Goal: Information Seeking & Learning: Learn about a topic

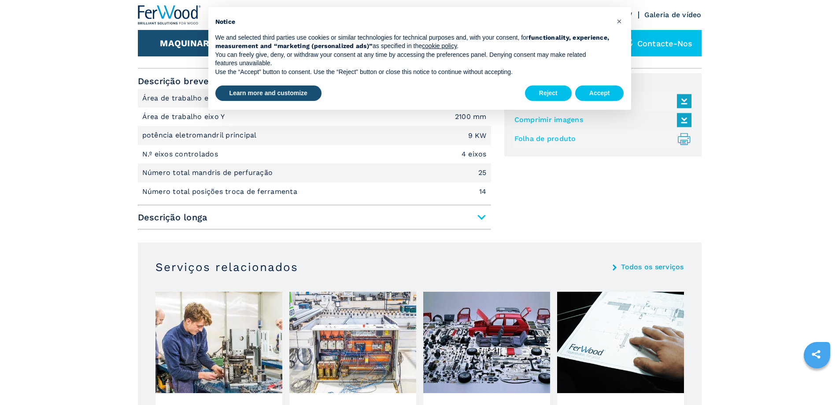
scroll to position [528, 0]
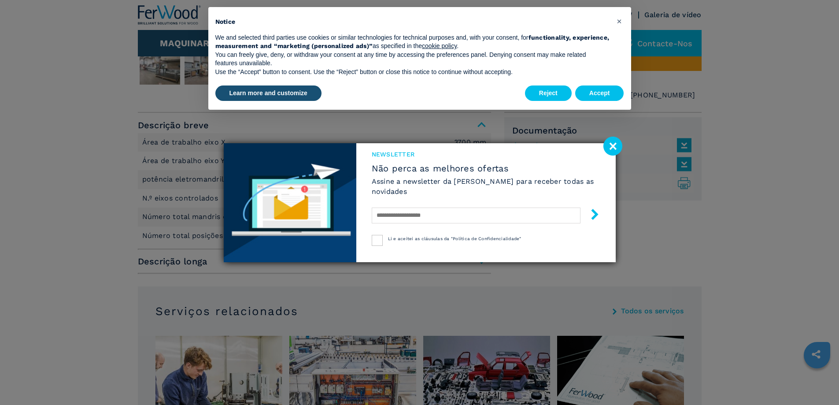
click at [612, 148] on image at bounding box center [612, 145] width 19 height 19
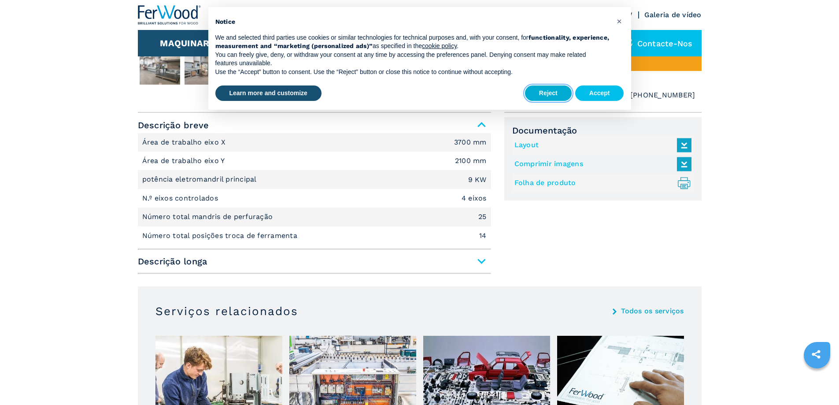
click at [552, 90] on button "Reject" at bounding box center [548, 93] width 47 height 16
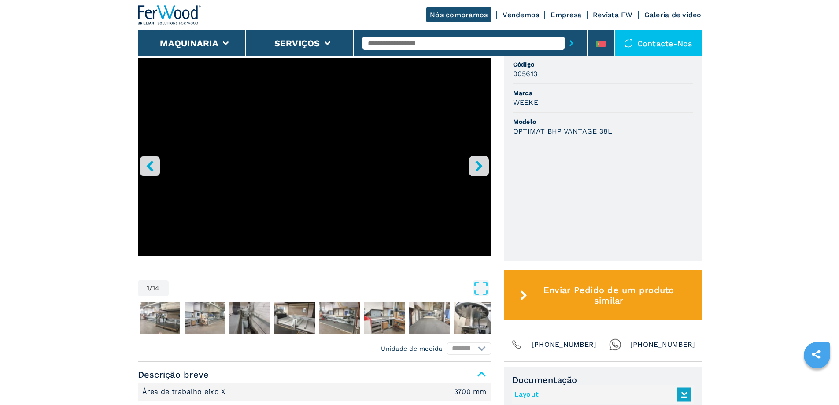
scroll to position [264, 0]
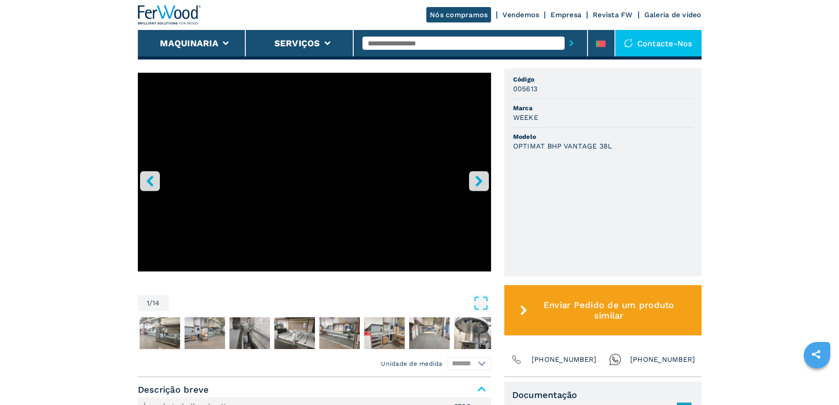
click at [478, 184] on icon "right-button" at bounding box center [478, 180] width 11 height 11
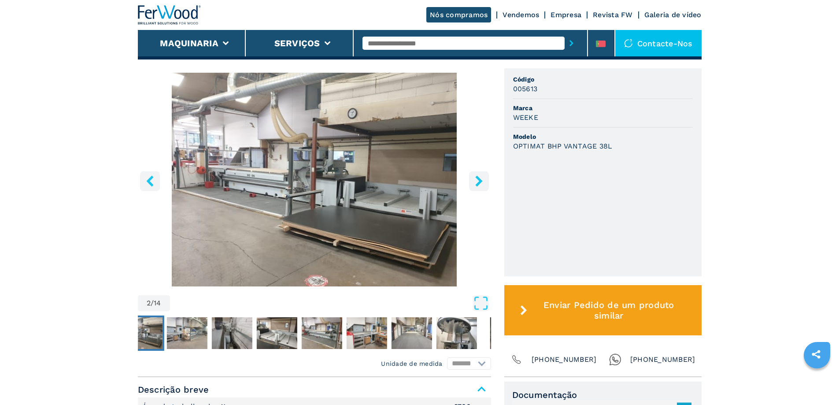
click at [478, 184] on icon "right-button" at bounding box center [478, 180] width 11 height 11
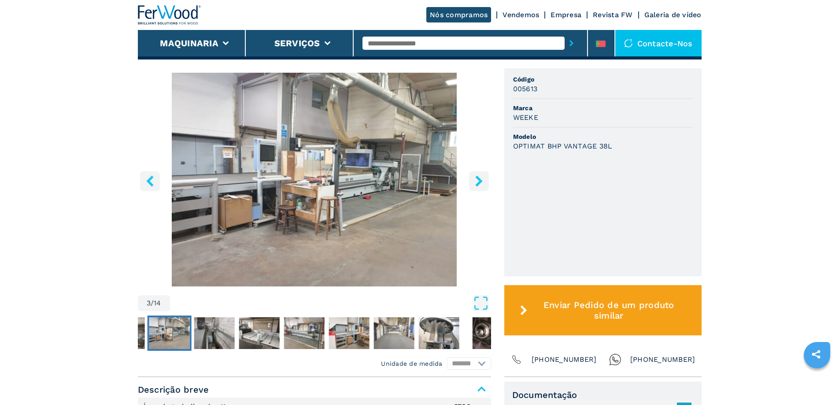
click at [478, 184] on icon "right-button" at bounding box center [478, 180] width 11 height 11
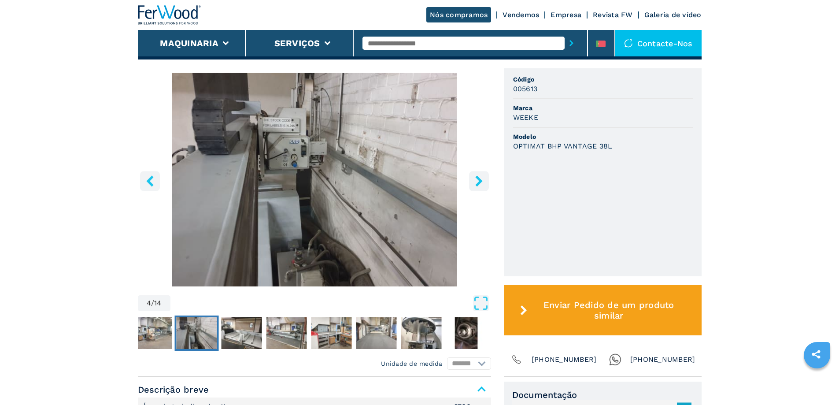
click at [478, 184] on icon "right-button" at bounding box center [478, 180] width 11 height 11
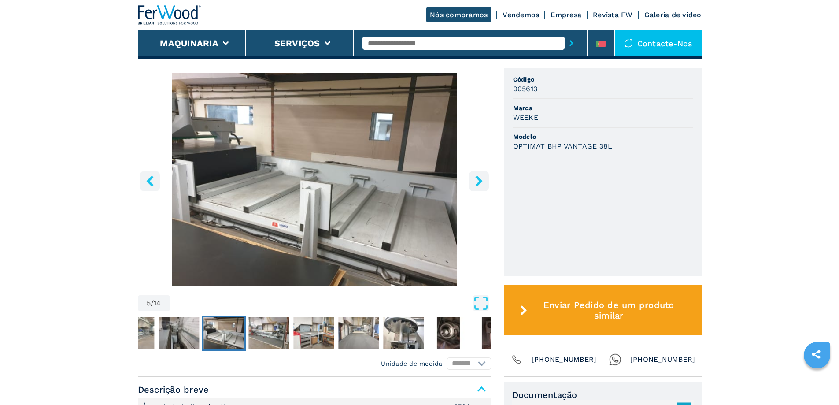
click at [478, 184] on icon "right-button" at bounding box center [478, 180] width 11 height 11
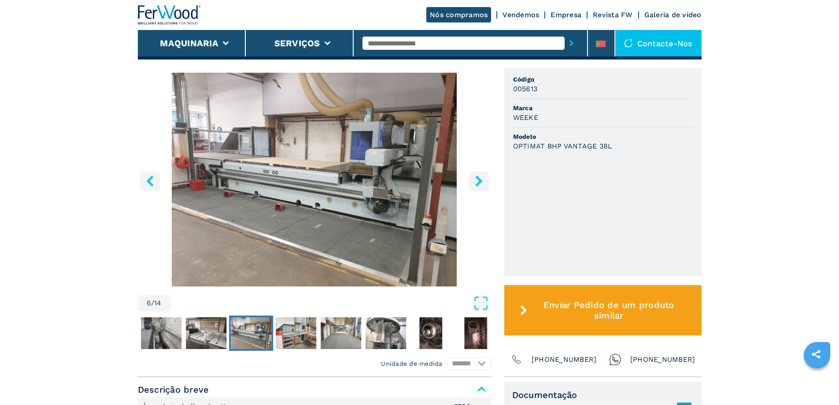
click at [478, 184] on icon "right-button" at bounding box center [478, 180] width 11 height 11
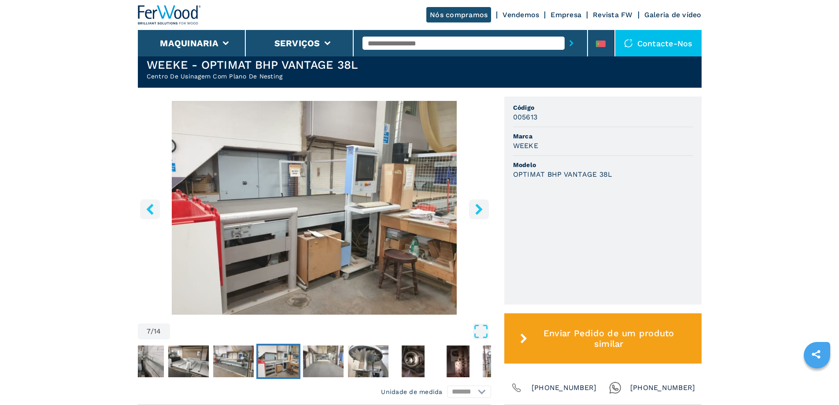
scroll to position [220, 0]
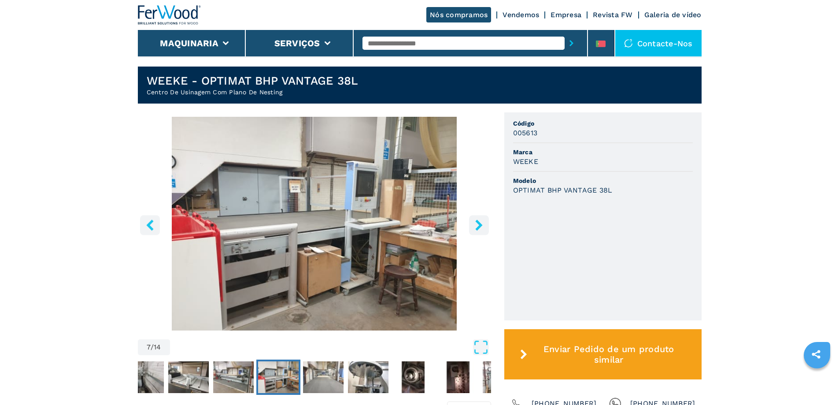
click at [476, 230] on icon "right-button" at bounding box center [478, 224] width 11 height 11
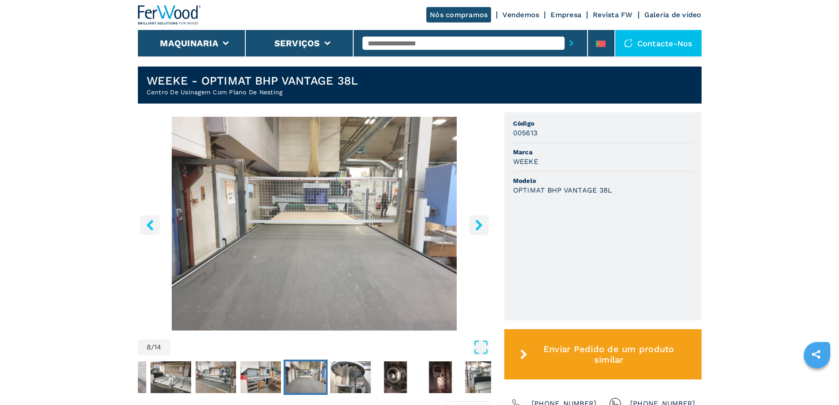
click at [475, 229] on icon "right-button" at bounding box center [478, 224] width 11 height 11
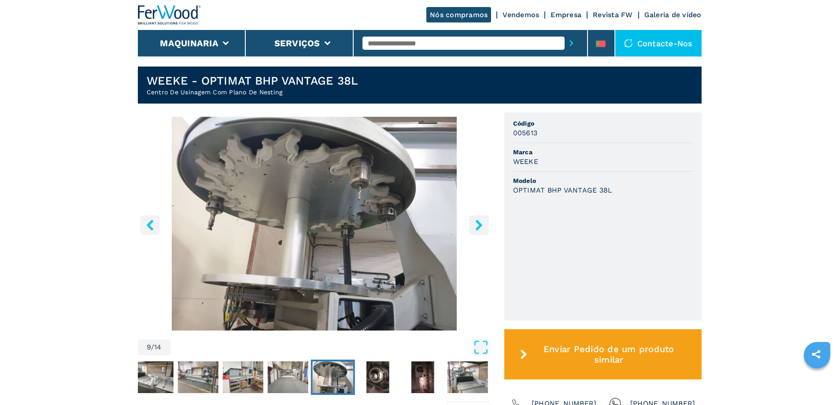
click at [475, 229] on icon "right-button" at bounding box center [478, 224] width 11 height 11
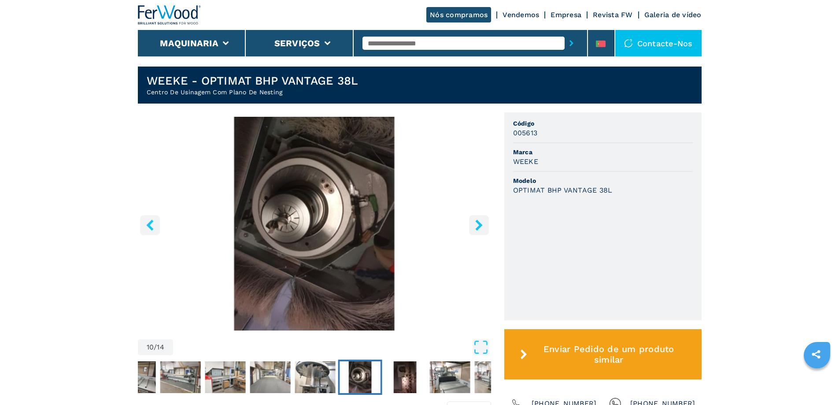
click at [475, 229] on icon "right-button" at bounding box center [478, 224] width 11 height 11
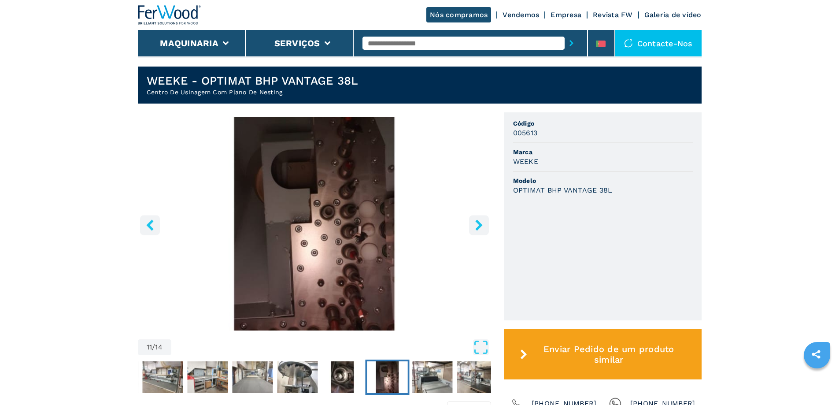
click at [476, 229] on icon "right-button" at bounding box center [478, 224] width 11 height 11
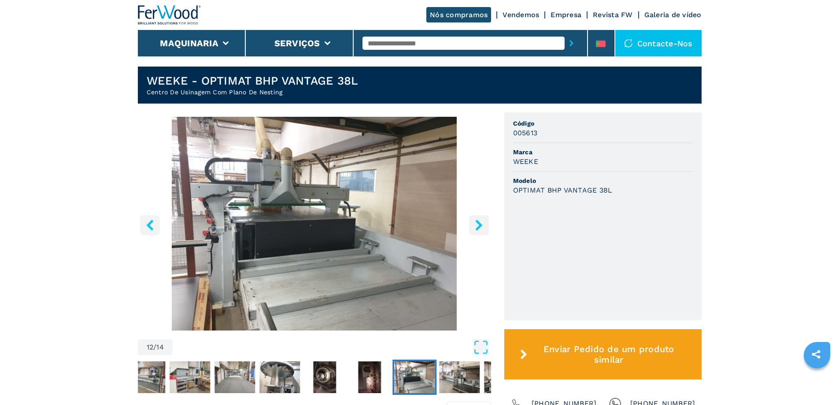
click at [476, 229] on icon "right-button" at bounding box center [478, 224] width 11 height 11
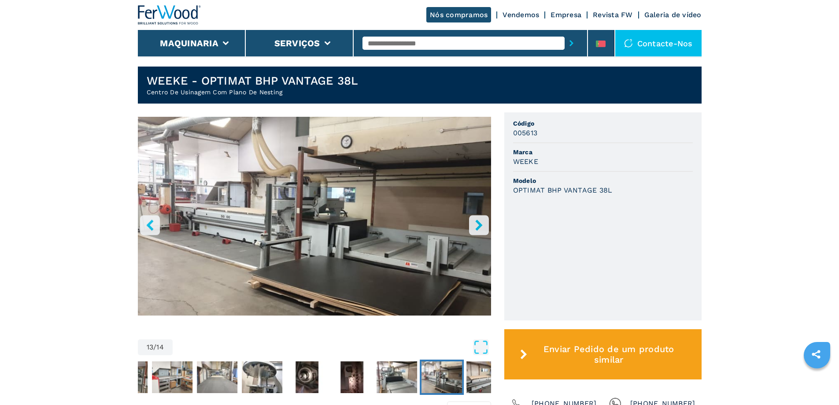
click at [476, 229] on icon "right-button" at bounding box center [478, 224] width 11 height 11
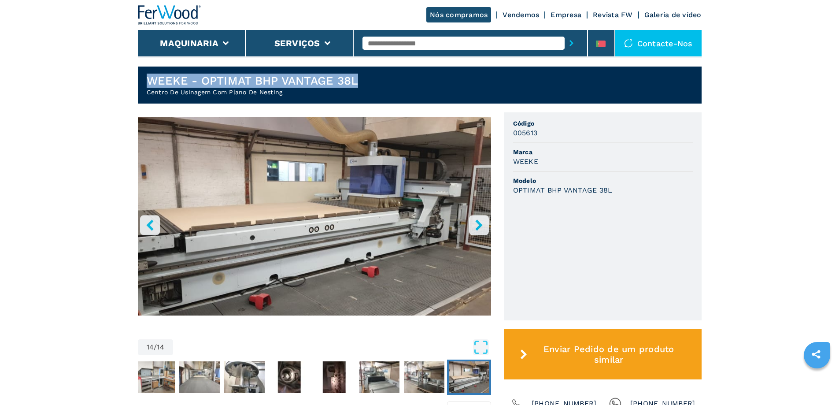
drag, startPoint x: 358, startPoint y: 82, endPoint x: 148, endPoint y: 83, distance: 210.0
click at [148, 83] on h1 "WEEKE - OPTIMAT BHP VANTAGE 38L" at bounding box center [253, 81] width 212 height 14
